Goal: Navigation & Orientation: Find specific page/section

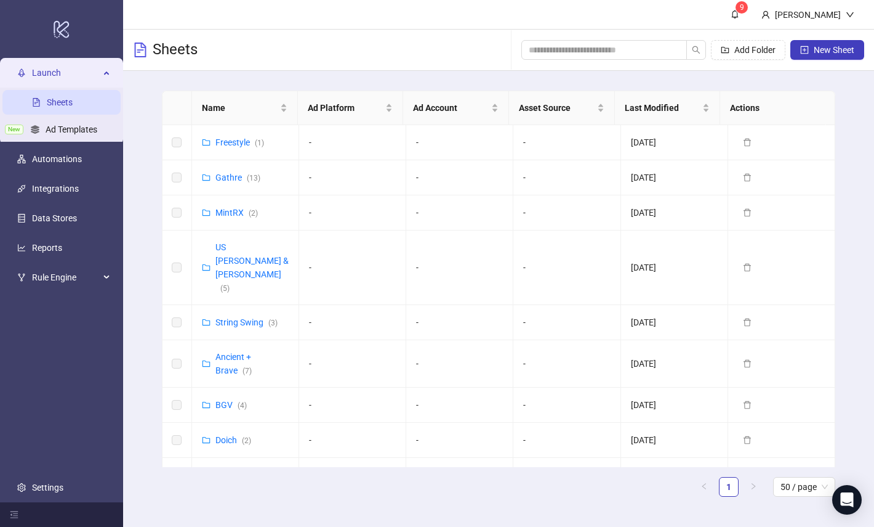
click at [326, 71] on main "Name Ad Platform Ad Account Asset Source Last Modified Actions Freestyle ( 1 ) …" at bounding box center [498, 298] width 693 height 455
click at [356, 52] on div "Sheets Add Folder New Sheet" at bounding box center [498, 50] width 751 height 41
click at [250, 210] on span "( 2 )" at bounding box center [253, 213] width 9 height 9
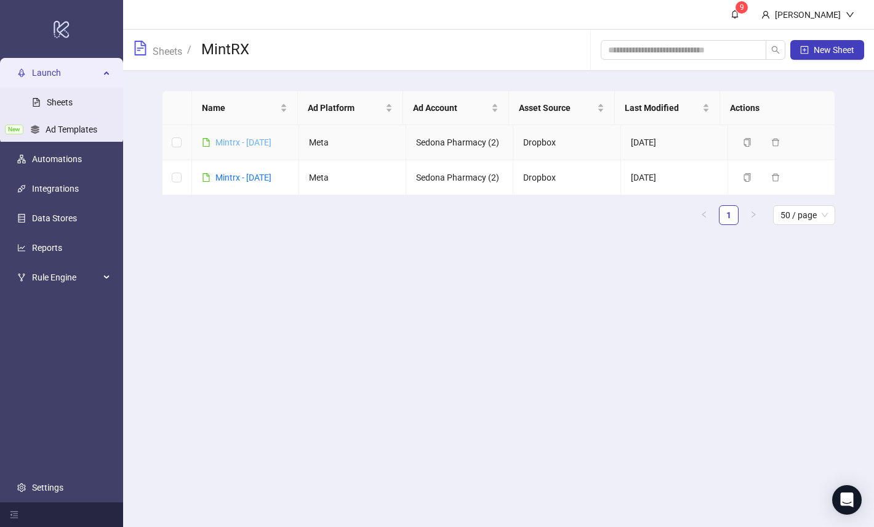
click at [245, 139] on link "Mintrx - [DATE]" at bounding box center [244, 142] width 56 height 10
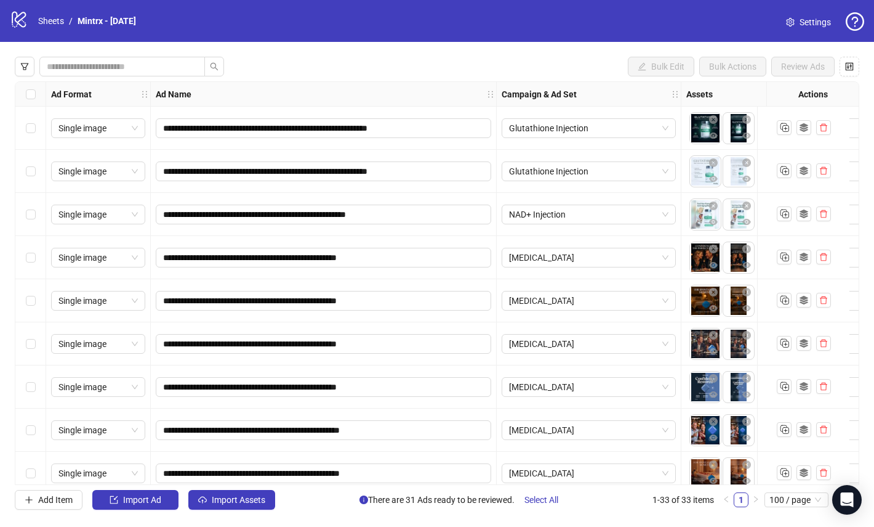
click at [266, 33] on div "logo/logo-mobile Sheets / Mintrx - [DATE] Settings" at bounding box center [437, 21] width 874 height 42
click at [25, 23] on icon at bounding box center [19, 20] width 14 height 16
click at [22, 23] on icon "logo/logo-mobile" at bounding box center [19, 19] width 18 height 18
click at [57, 22] on link "Sheets" at bounding box center [51, 21] width 31 height 14
